Goal: Transaction & Acquisition: Obtain resource

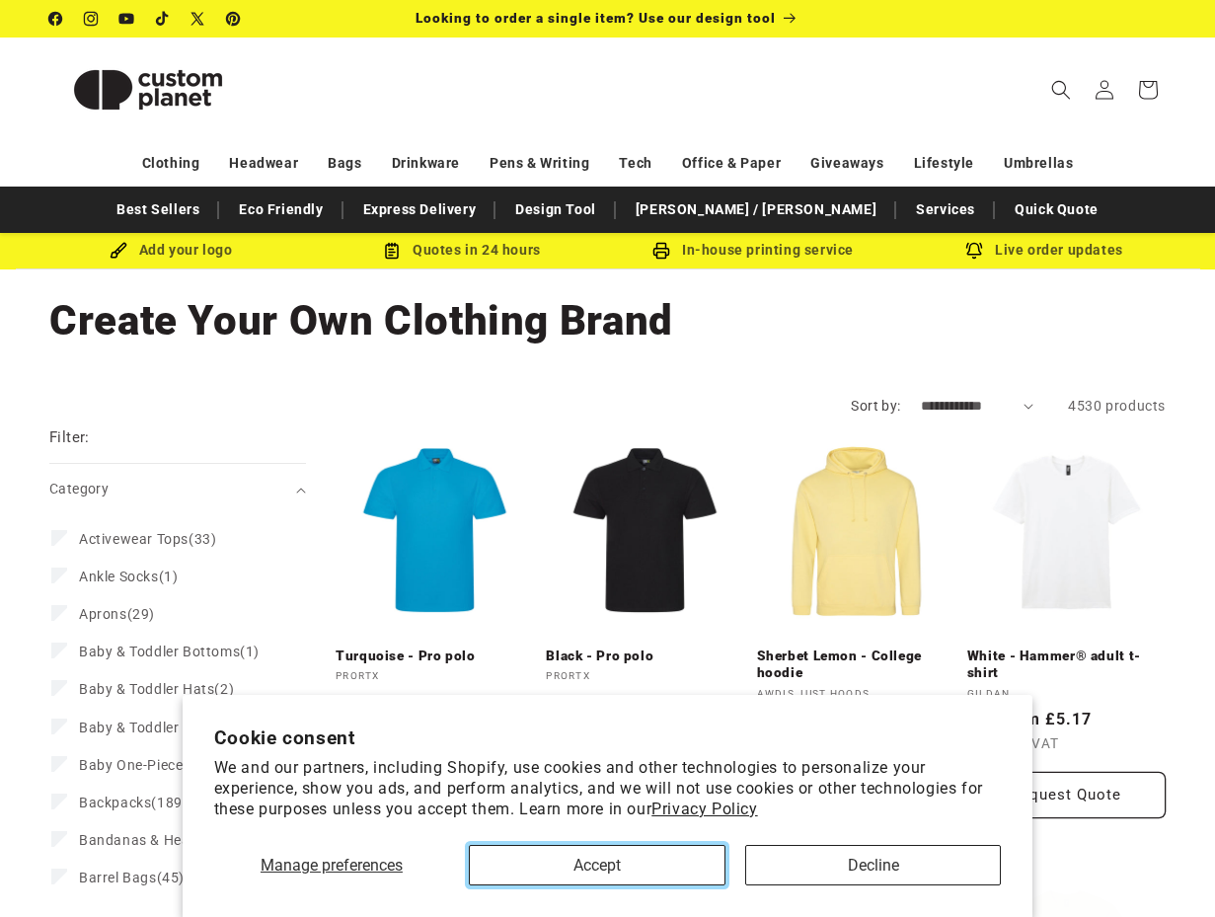
click at [545, 865] on button "Accept" at bounding box center [597, 865] width 257 height 40
click at [548, 862] on button "Accept" at bounding box center [597, 865] width 257 height 40
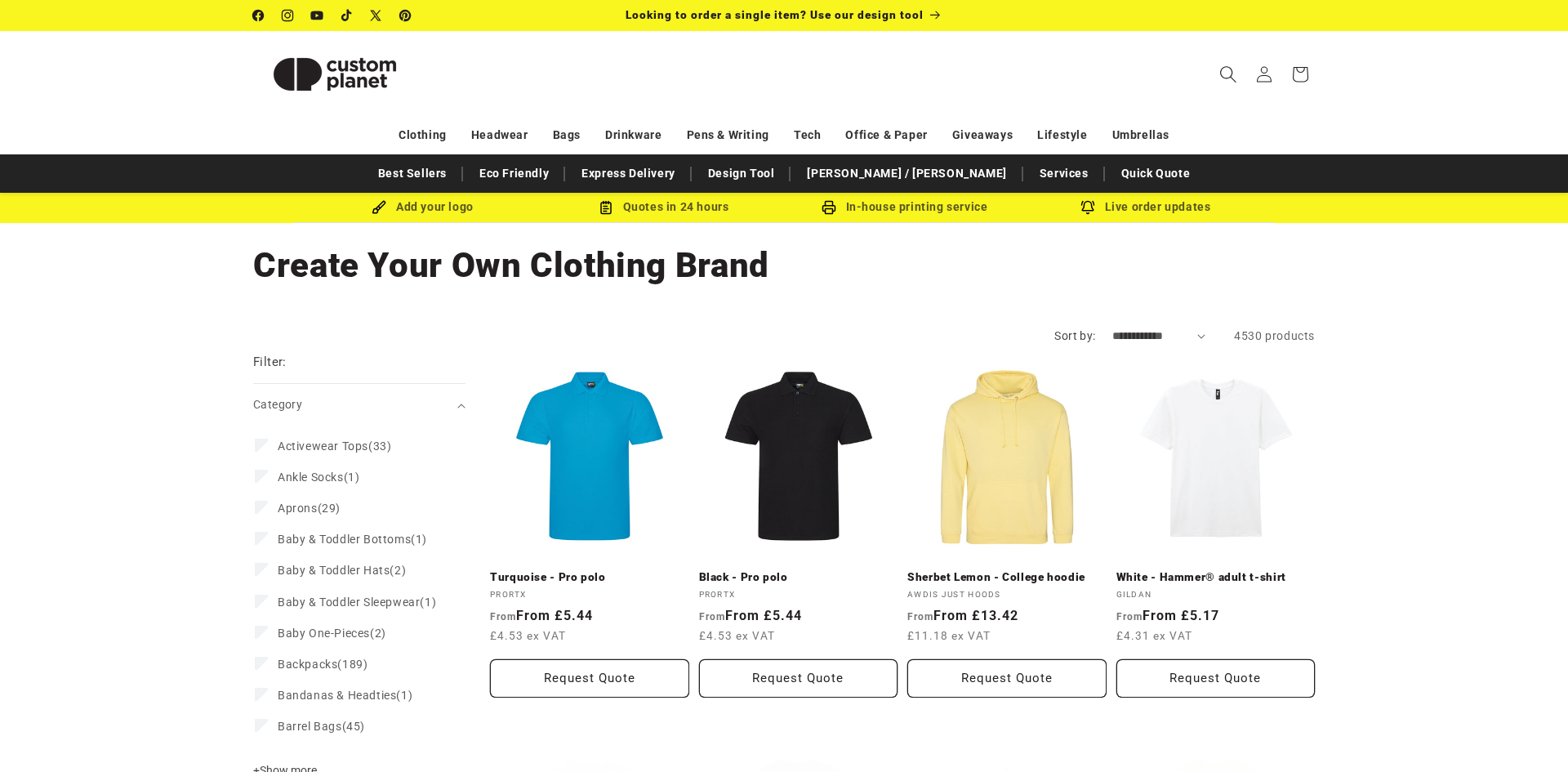
click at [1005, 74] on icon "Search" at bounding box center [1228, 74] width 17 height 17
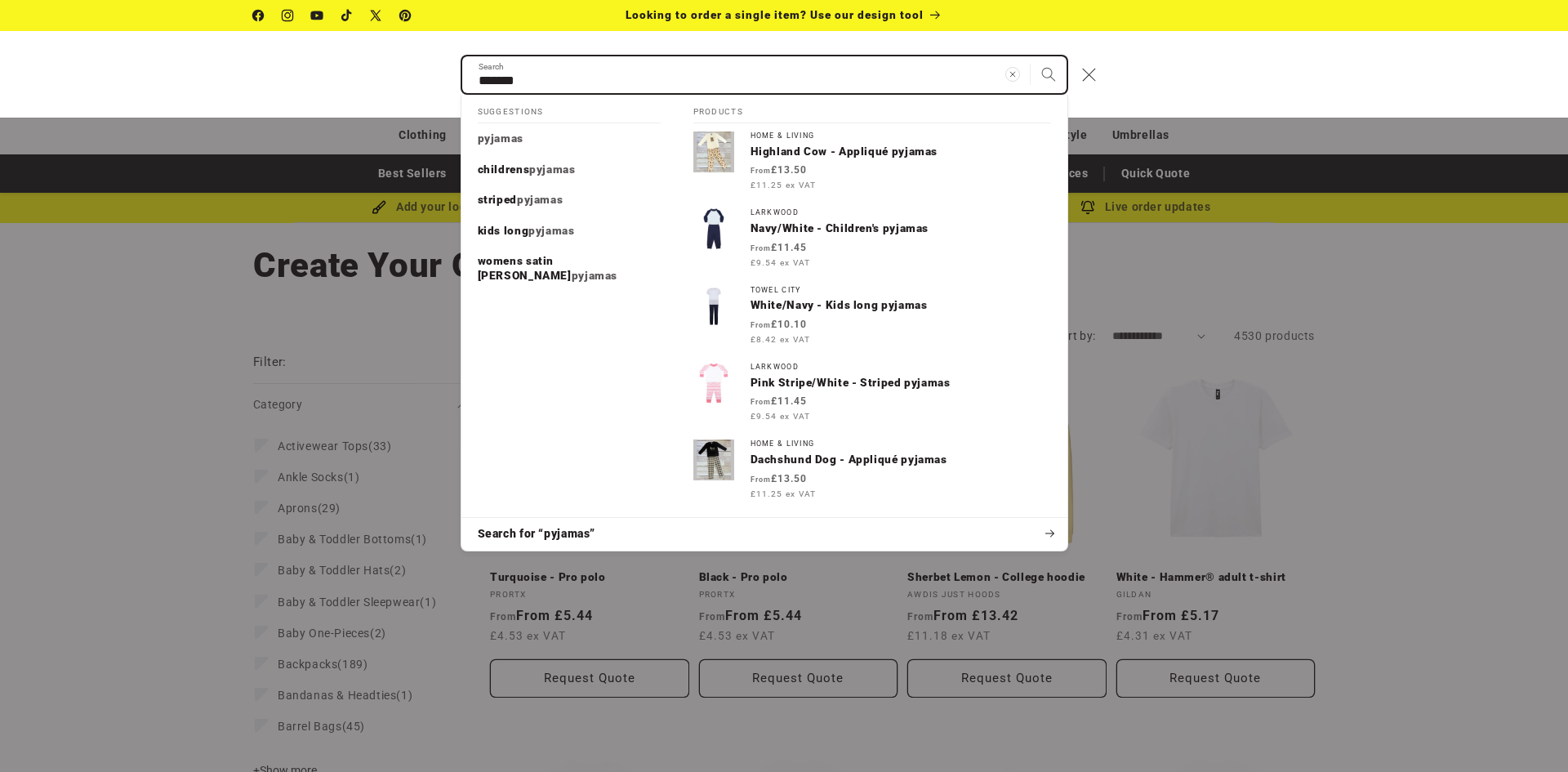
type input "*******"
click at [1005, 56] on button "Search" at bounding box center [1048, 74] width 36 height 36
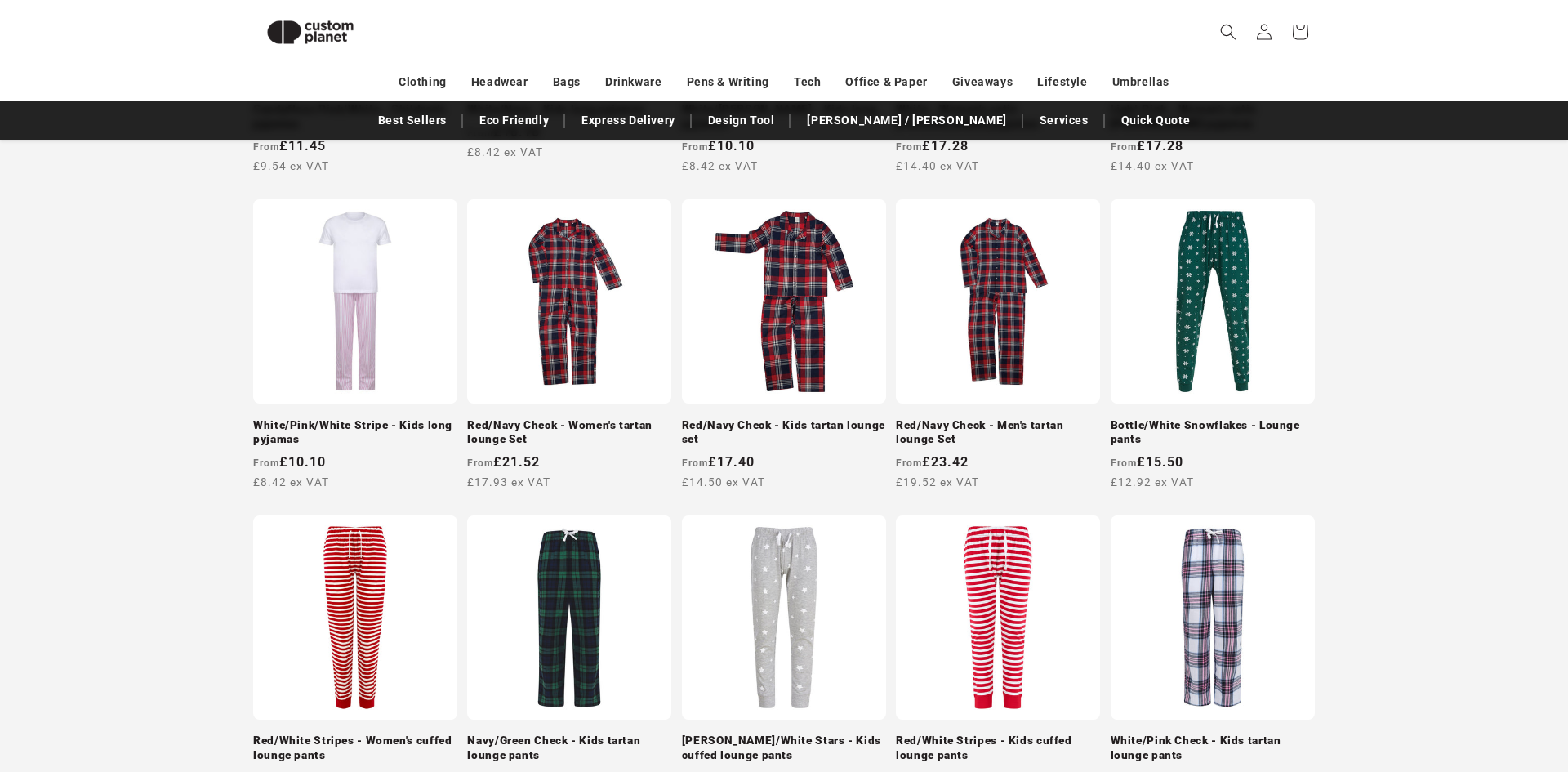
scroll to position [852, 0]
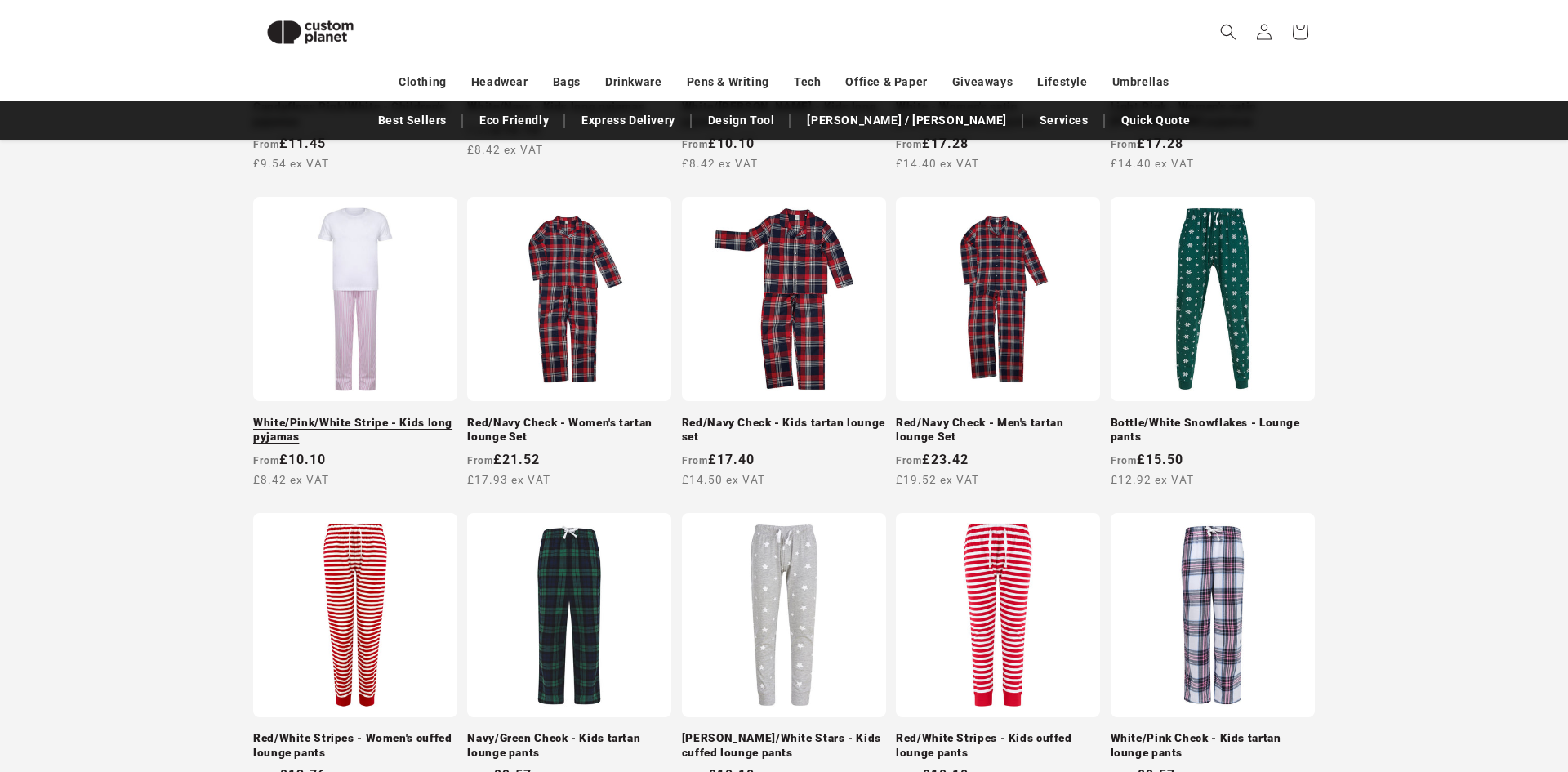
click at [326, 415] on link "White/Pink/White Stripe - Kids long pyjamas" at bounding box center [355, 429] width 204 height 29
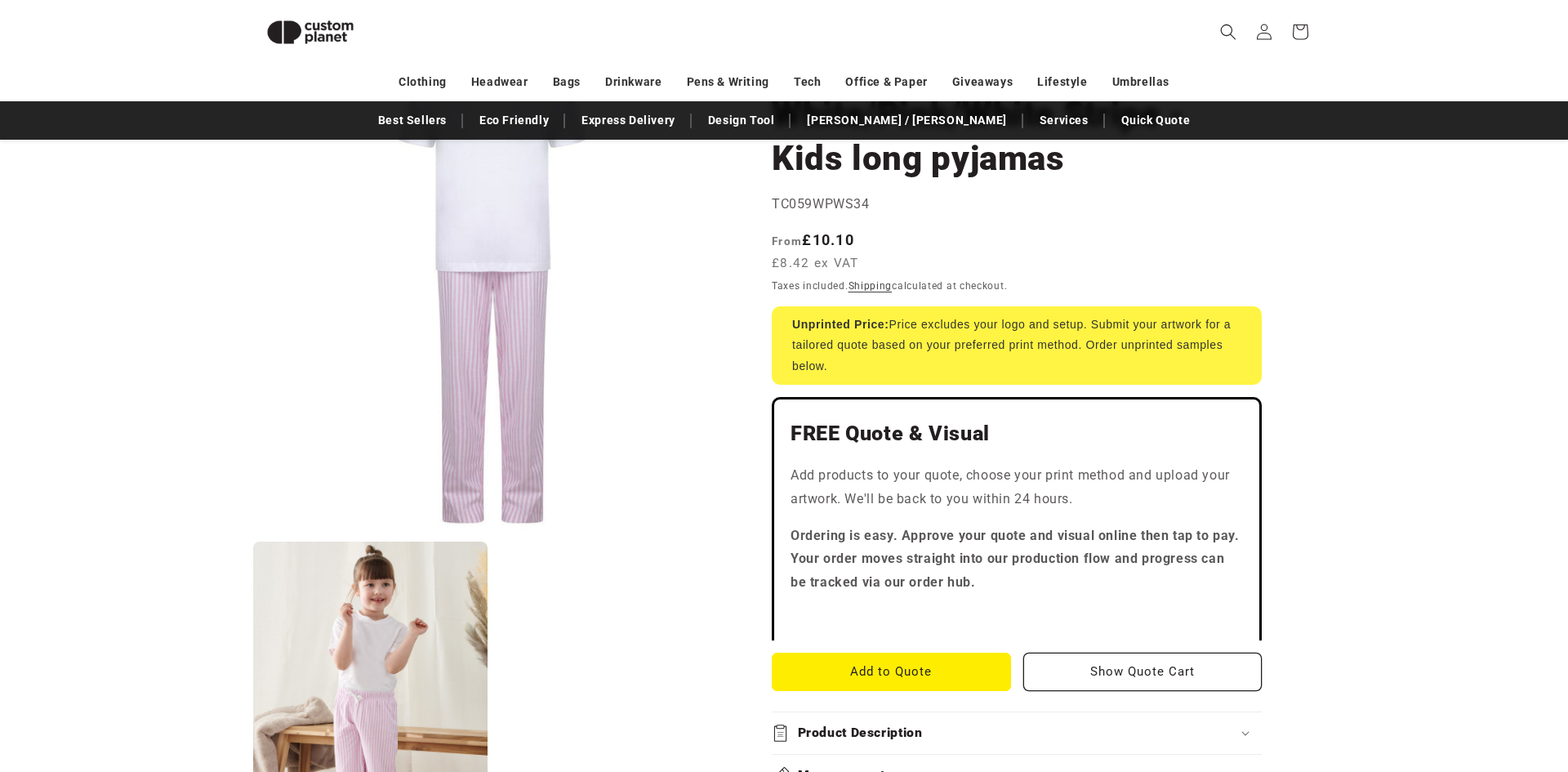
scroll to position [132, 0]
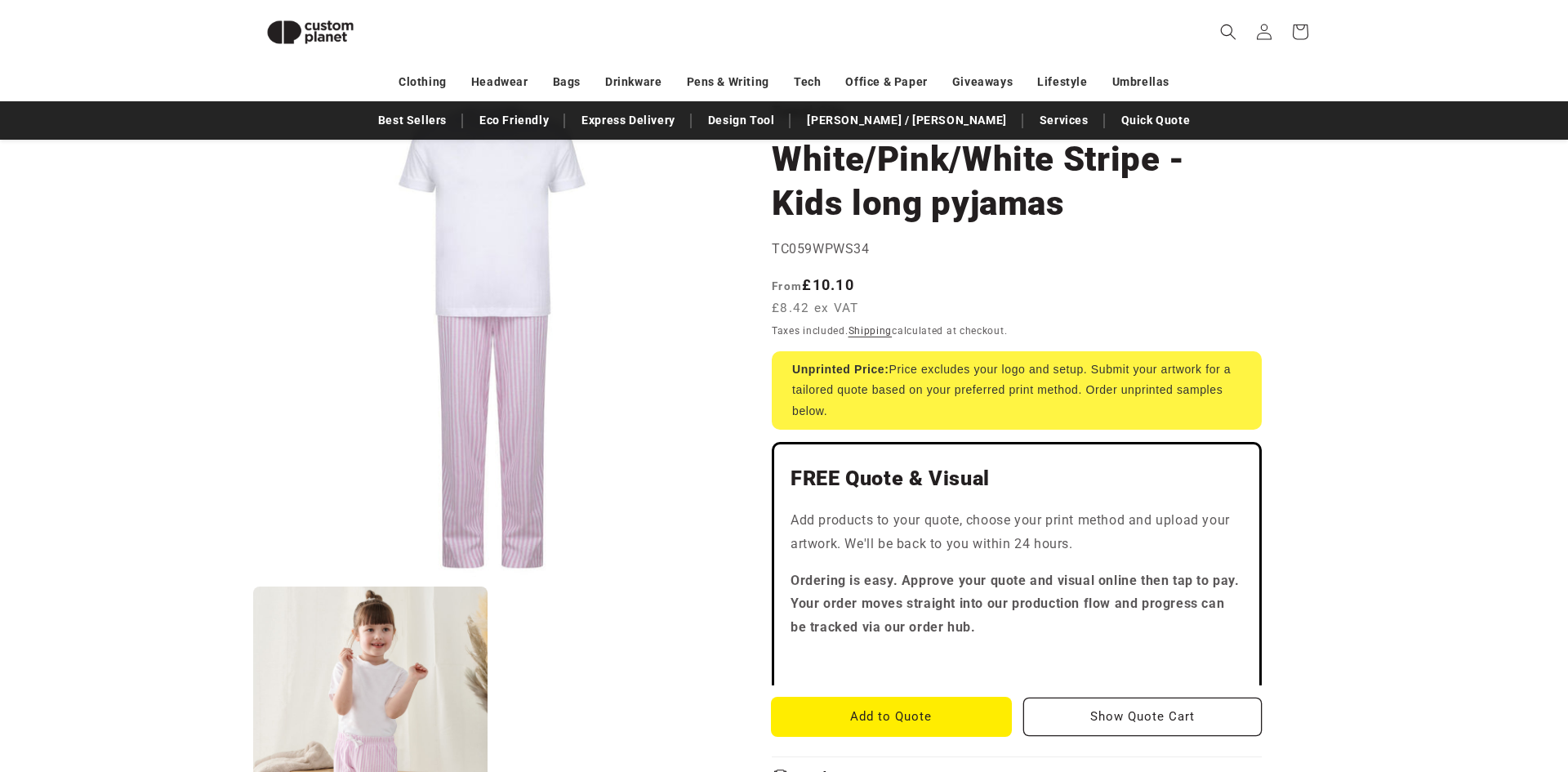
click at [904, 717] on button "Add to Quote" at bounding box center [891, 717] width 239 height 38
click at [1127, 707] on button "Show Quote Cart" at bounding box center [1143, 717] width 239 height 38
